Goal: Transaction & Acquisition: Book appointment/travel/reservation

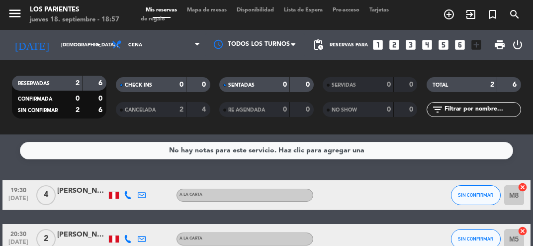
scroll to position [9, 0]
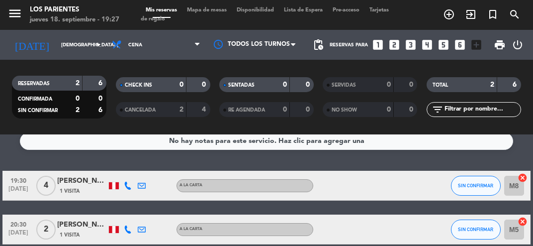
click at [76, 38] on input "[DEMOGRAPHIC_DATA] [DATE]" at bounding box center [89, 44] width 67 height 15
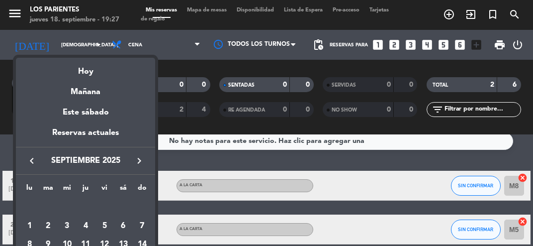
click at [532, 54] on div at bounding box center [266, 123] width 533 height 246
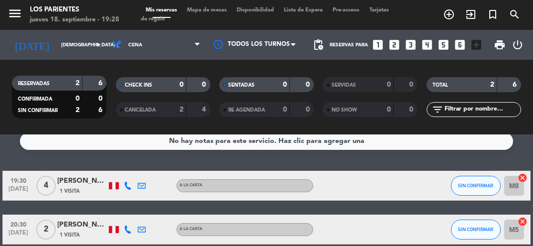
click at [86, 44] on input "[DEMOGRAPHIC_DATA] [DATE]" at bounding box center [89, 44] width 67 height 15
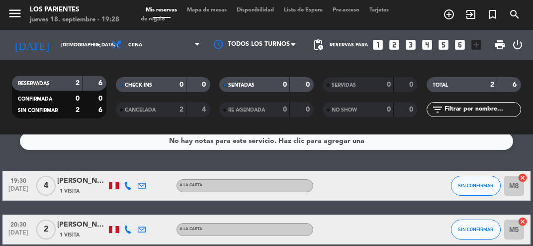
type input "vie. [DATE]"
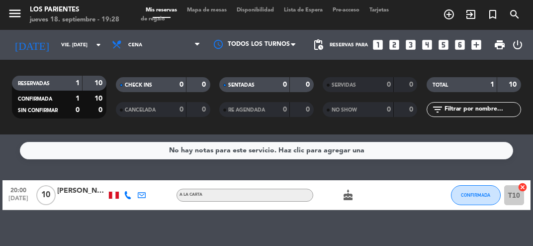
scroll to position [0, 0]
click at [217, 11] on span "Mapa de mesas" at bounding box center [207, 9] width 50 height 5
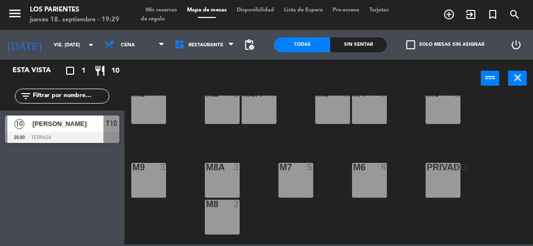
scroll to position [26, 0]
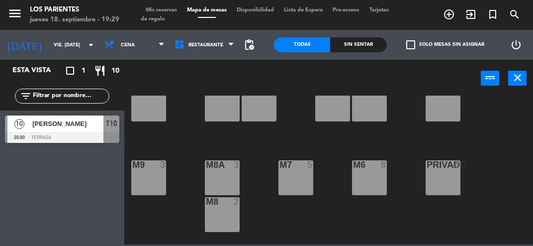
click at [222, 180] on div "M8A 3" at bounding box center [222, 177] width 35 height 35
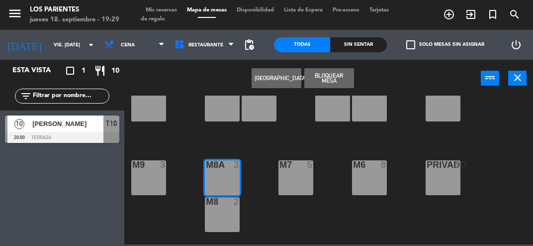
click at [277, 81] on button "[GEOGRAPHIC_DATA]" at bounding box center [277, 78] width 50 height 20
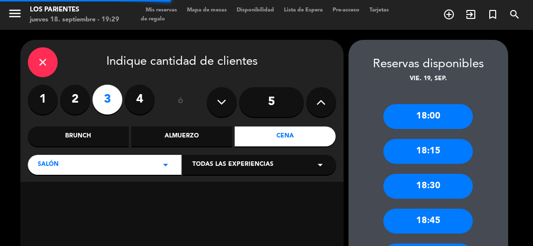
click at [134, 104] on label "4" at bounding box center [140, 100] width 30 height 30
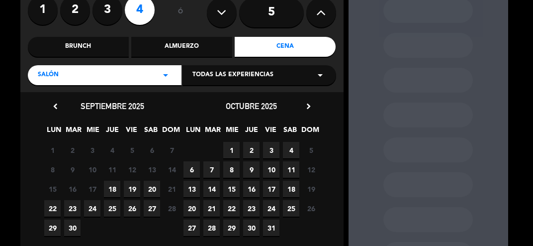
scroll to position [93, 0]
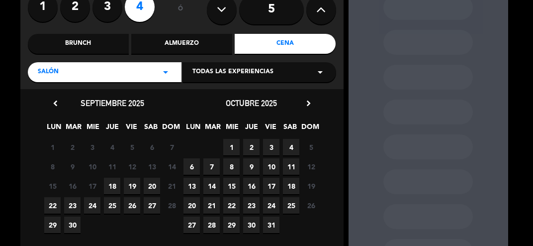
click at [130, 187] on span "19" at bounding box center [132, 186] width 16 height 16
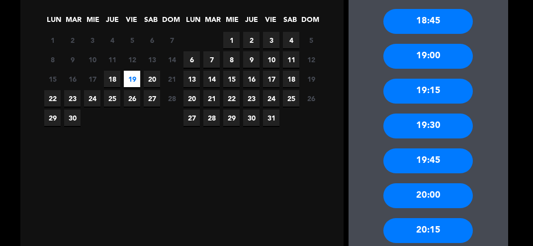
scroll to position [212, 0]
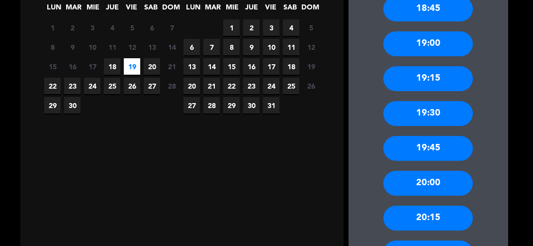
click at [452, 120] on div "19:30" at bounding box center [429, 113] width 90 height 25
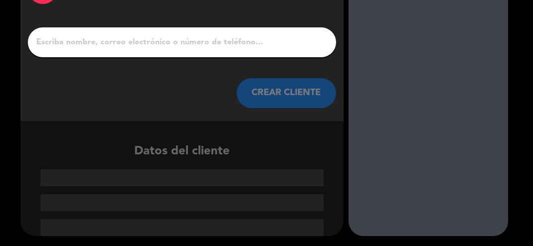
scroll to position [28, 0]
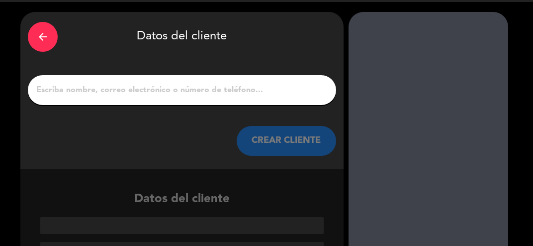
click at [207, 89] on input "1" at bounding box center [182, 90] width 294 height 14
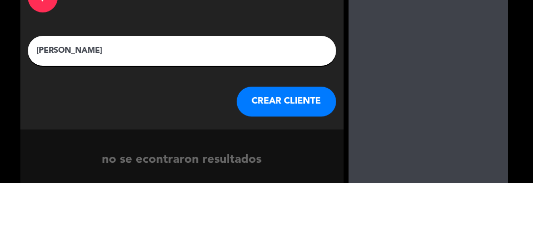
scroll to position [4, 0]
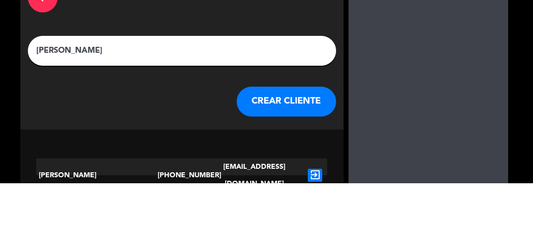
type input "[PERSON_NAME]"
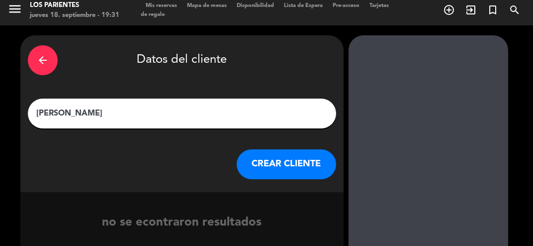
scroll to position [4, 0]
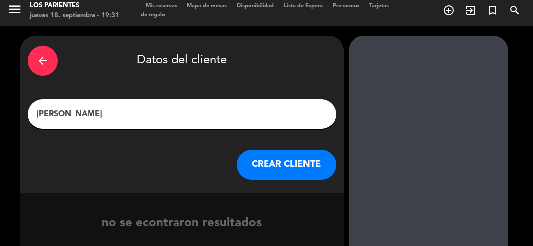
click at [298, 163] on button "CREAR CLIENTE" at bounding box center [287, 165] width 100 height 30
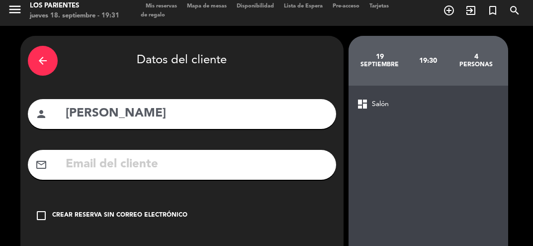
scroll to position [53, 0]
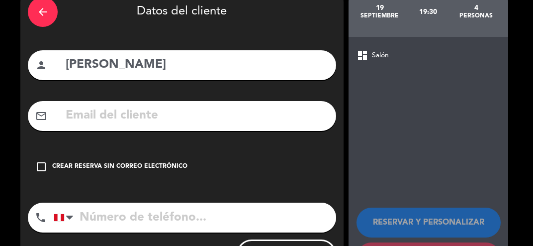
click at [121, 222] on input "tel" at bounding box center [195, 217] width 283 height 30
type input "989122471"
click at [43, 161] on icon "check_box_outline_blank" at bounding box center [41, 167] width 12 height 12
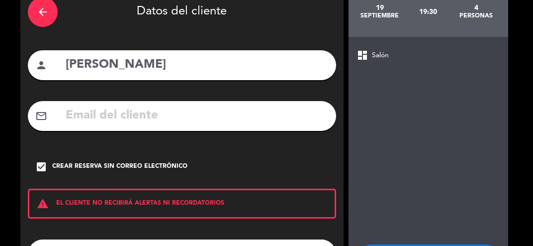
scroll to position [90, 0]
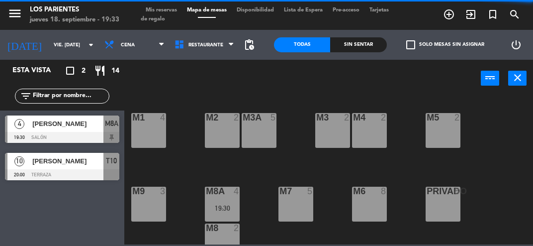
click at [74, 40] on input "vie. [DATE]" at bounding box center [82, 44] width 67 height 15
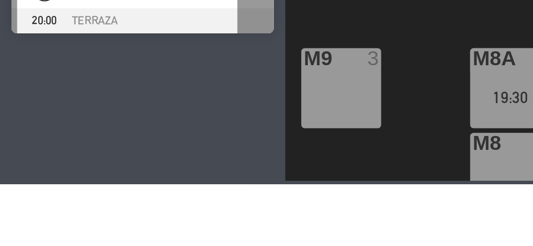
type input "[DEMOGRAPHIC_DATA] [DATE]"
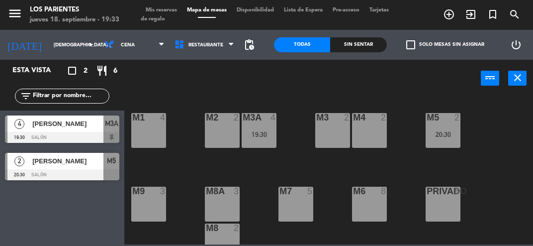
click at [80, 133] on div at bounding box center [62, 137] width 114 height 11
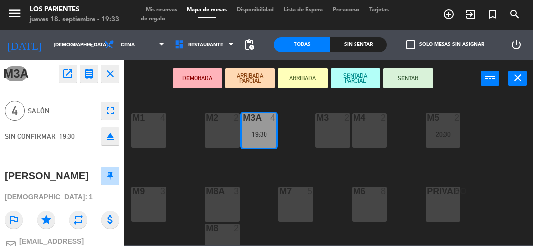
click at [407, 85] on button "SENTAR" at bounding box center [409, 78] width 50 height 20
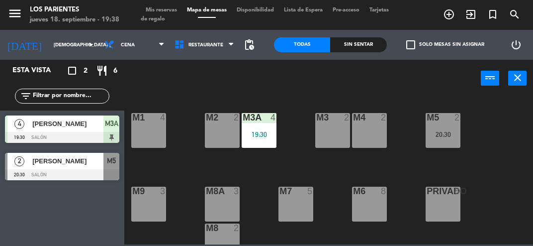
click at [80, 134] on div at bounding box center [62, 137] width 114 height 11
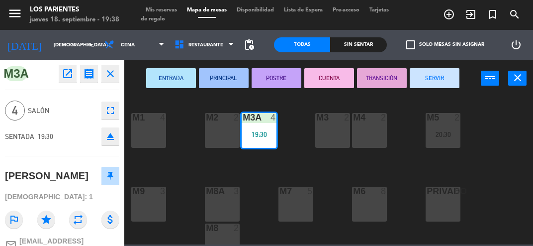
click at [296, 161] on div "M1 4 M2 2 M3 2 M4 2 M3A 4 19:30 M5 2 20:30 M8A 3 M9 3 M6 8 M7 5 PRIVADO 8 M8 2 …" at bounding box center [331, 170] width 403 height 149
